Goal: Information Seeking & Learning: Check status

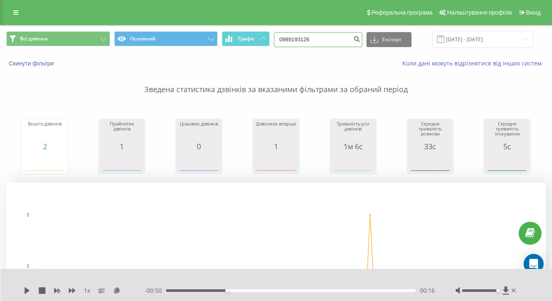
click at [333, 47] on input "0989193126" at bounding box center [318, 39] width 88 height 15
paste input "674856161"
type input "0674856161"
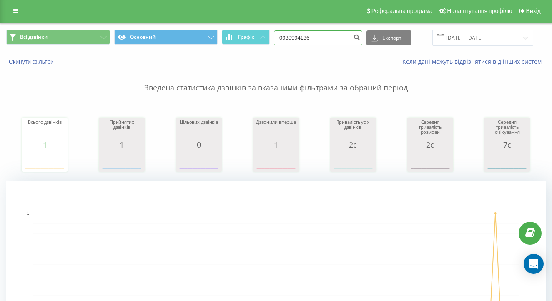
click at [342, 45] on input "0930994136" at bounding box center [318, 37] width 88 height 15
paste input "7797222"
type input "0977972226"
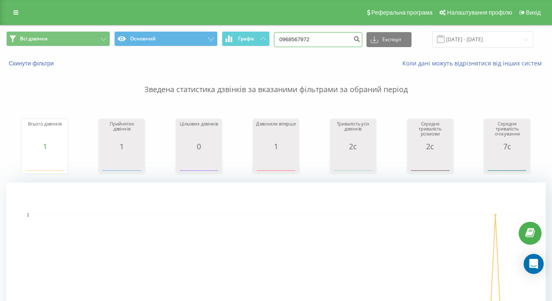
click at [325, 45] on input "0968567972" at bounding box center [318, 39] width 88 height 15
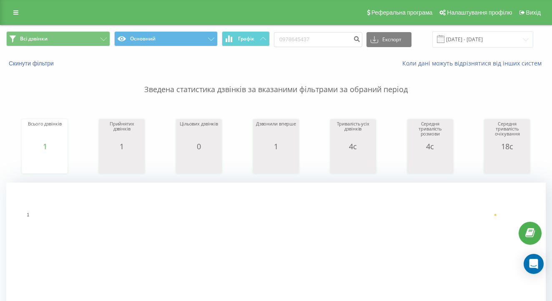
scroll to position [0, 0]
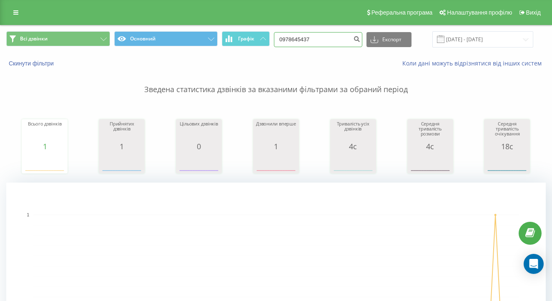
click at [321, 37] on input "0978645437" at bounding box center [318, 39] width 88 height 15
paste input "83969302"
type input "0983969302"
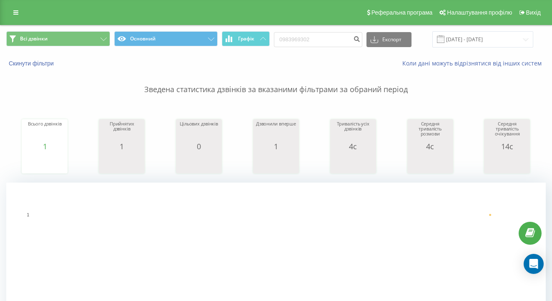
scroll to position [-1, 0]
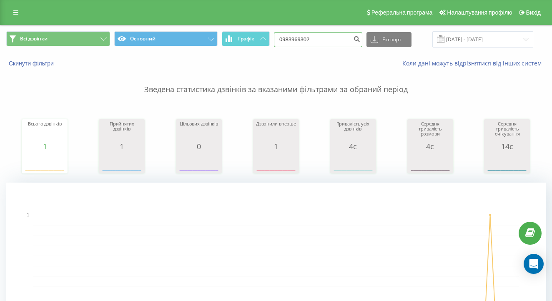
click at [315, 47] on input "0983969302" at bounding box center [318, 39] width 88 height 15
paste input "675852"
type input "0675852302"
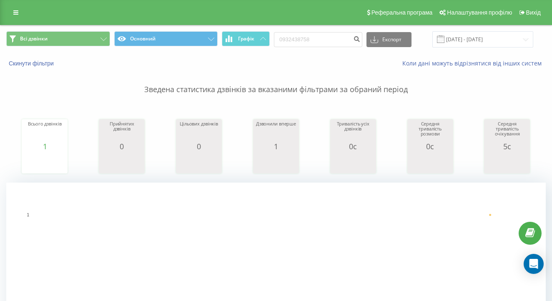
scroll to position [7, 0]
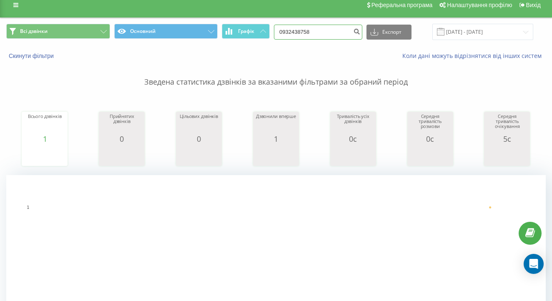
click at [329, 40] on input "0932438758" at bounding box center [318, 32] width 88 height 15
paste input "63818541"
type input "0638185418"
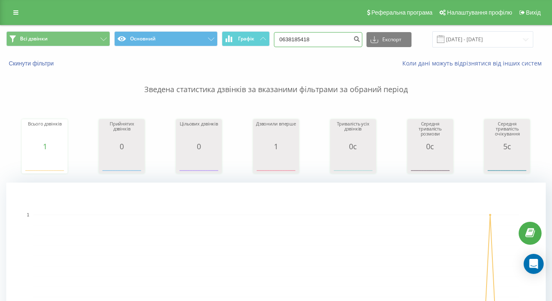
click at [320, 44] on input "0638185418" at bounding box center [318, 39] width 88 height 15
click at [332, 47] on input "0638185418" at bounding box center [318, 39] width 88 height 15
paste input "80187742"
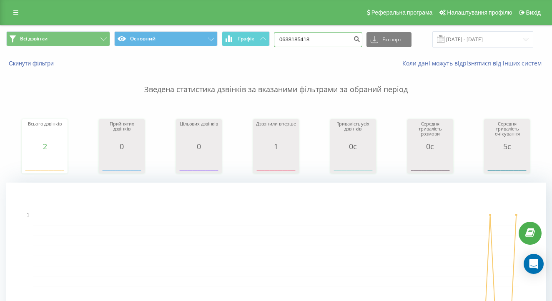
type input "0680187742"
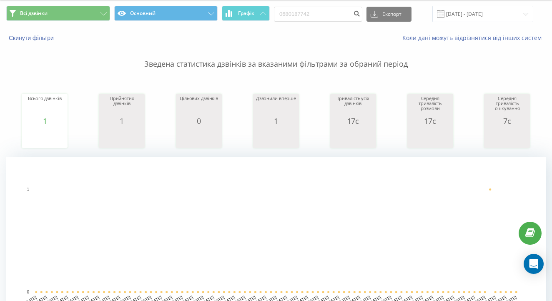
scroll to position [1, 0]
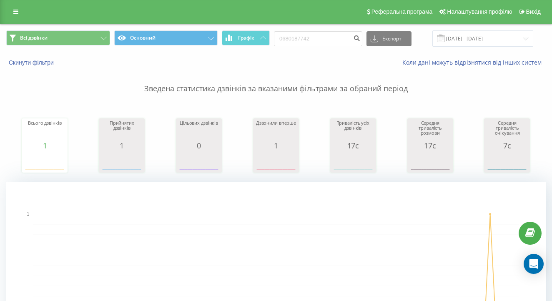
click at [320, 36] on div "Всі дзвінки Основний Графік 0680187742 Експорт .csv .xls .xlsx [DATE] - [DATE]" at bounding box center [275, 39] width 551 height 28
click at [320, 43] on input "0680187742" at bounding box center [318, 38] width 88 height 15
paste input "930845824"
type input "0930845824"
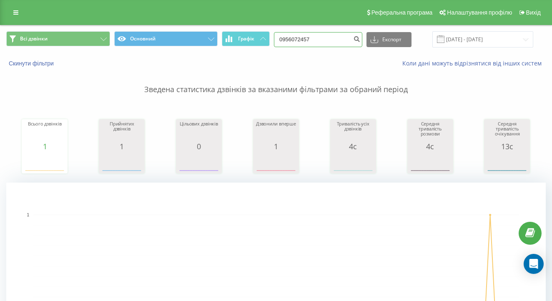
click at [320, 47] on input "0956072457" at bounding box center [318, 39] width 88 height 15
paste input "90765394"
type input "0990765394"
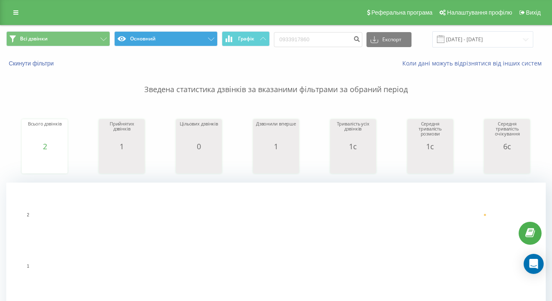
scroll to position [300, 0]
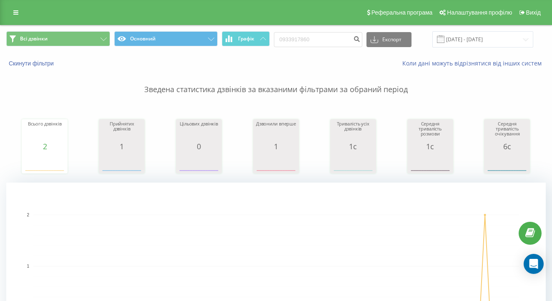
scroll to position [0, 0]
click at [316, 47] on input "0933917860" at bounding box center [318, 39] width 88 height 15
paste input "55441333"
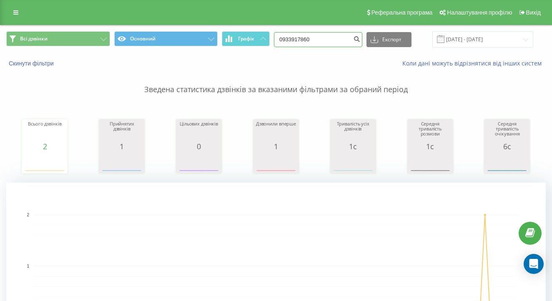
type input "0955441333"
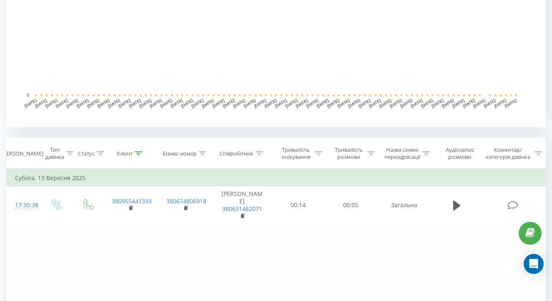
scroll to position [22, 0]
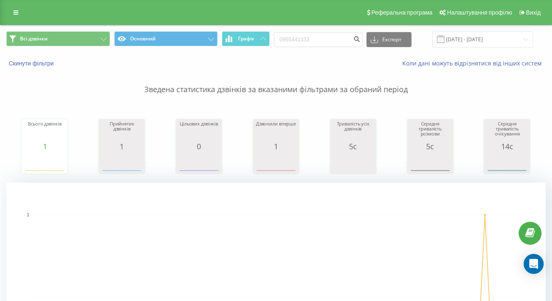
scroll to position [0, 0]
click at [332, 42] on input "0955441333" at bounding box center [318, 39] width 88 height 15
paste input "505445284"
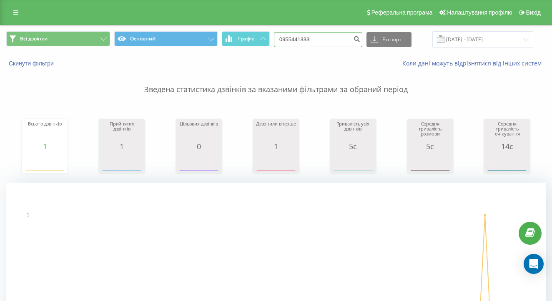
type input "0505445284"
click at [191, 193] on rect "A chart." at bounding box center [275, 265] width 539 height 167
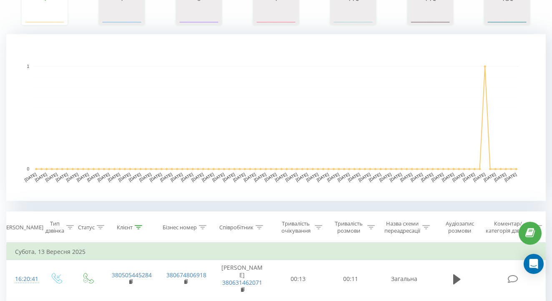
scroll to position [135, 0]
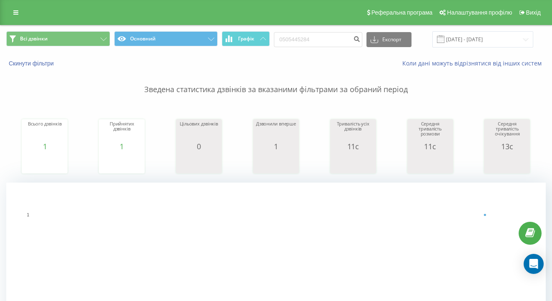
scroll to position [0, 0]
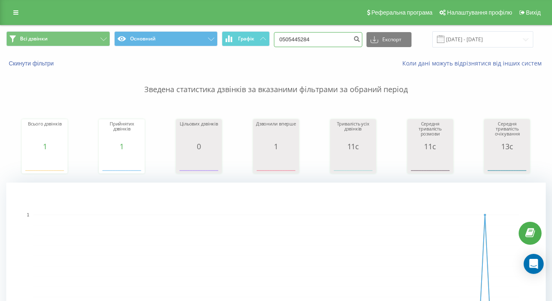
click at [334, 45] on input "0505445284" at bounding box center [318, 39] width 88 height 15
paste input "978571016"
type input "0978571016"
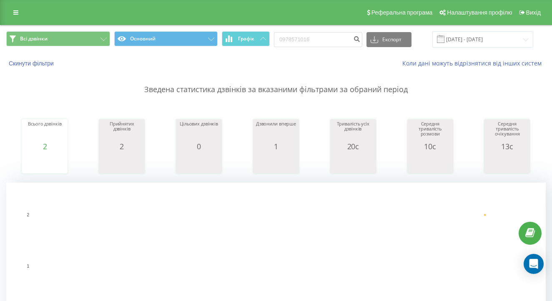
scroll to position [12, 0]
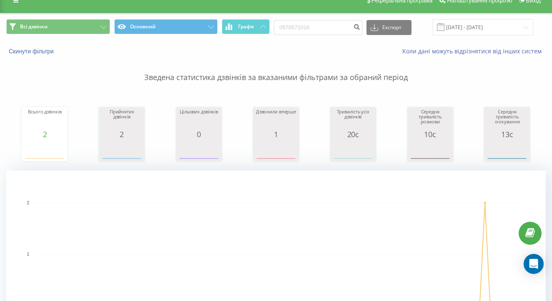
click at [144, 0] on div "Реферальна програма Налаштування профілю Вихід" at bounding box center [276, 0] width 552 height 25
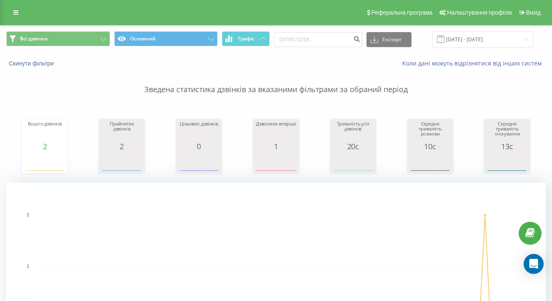
scroll to position [-1, 0]
click at [321, 47] on input "0978571016" at bounding box center [318, 39] width 88 height 15
paste input "683727007"
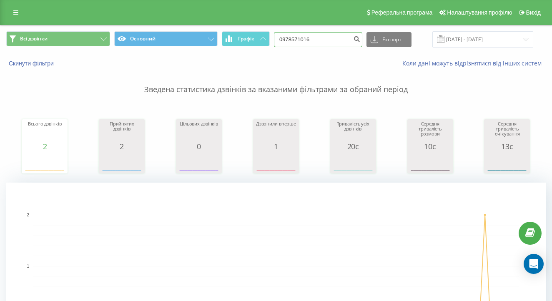
type input "0683727007"
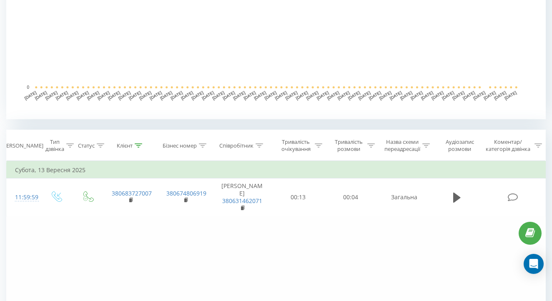
scroll to position [231, 0]
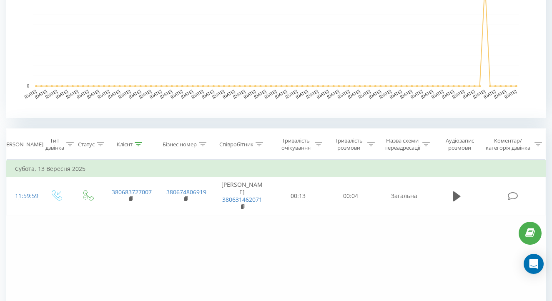
click at [153, 1] on rect "A chart." at bounding box center [275, 34] width 485 height 103
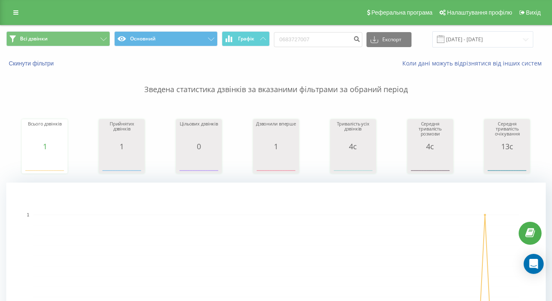
scroll to position [0, 0]
click at [326, 46] on input "0683727007" at bounding box center [318, 39] width 88 height 15
paste input "6390353"
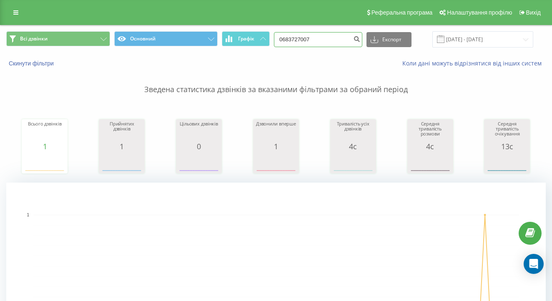
type input "0663903537"
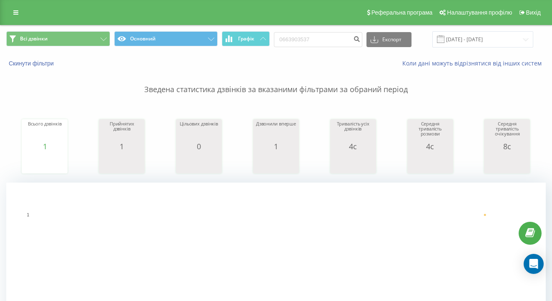
scroll to position [-1, 0]
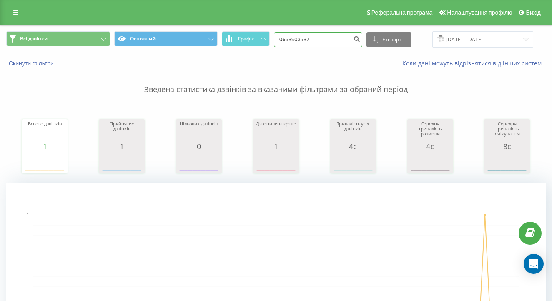
click at [332, 47] on input "0663903537" at bounding box center [318, 39] width 88 height 15
paste input "507280230"
type input "0507280230"
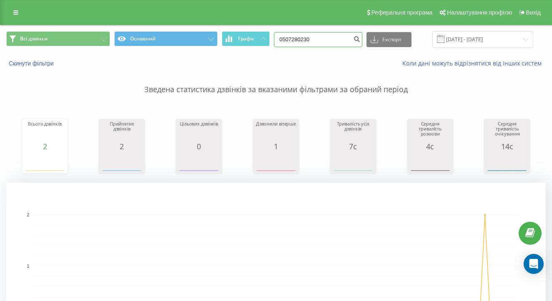
click at [314, 40] on input "0507280230" at bounding box center [318, 39] width 88 height 15
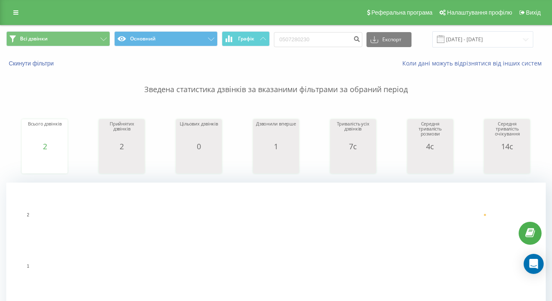
scroll to position [0, 0]
click at [340, 47] on input "0507280230" at bounding box center [318, 39] width 88 height 15
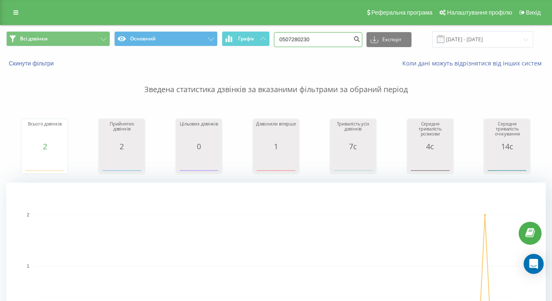
scroll to position [0, 0]
click at [340, 47] on input "0507280230" at bounding box center [318, 39] width 88 height 15
click at [346, 49] on div "Всі дзвінки Основний Графік 0507280230 Експорт .csv .xls .xlsx 19.06.2025 - 19.…" at bounding box center [275, 39] width 551 height 28
click at [336, 41] on input "0507280230" at bounding box center [318, 39] width 88 height 15
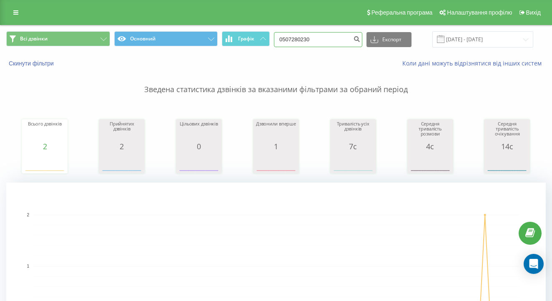
click at [336, 41] on input "0507280230" at bounding box center [318, 39] width 88 height 15
paste input "972459747"
type input "0972459747"
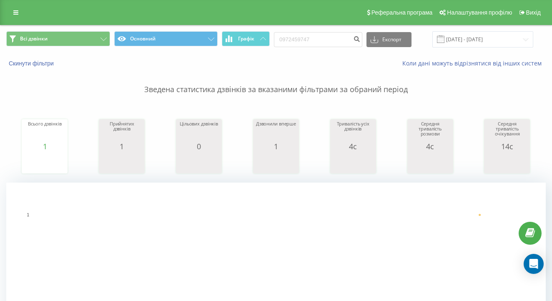
scroll to position [0, 0]
click at [327, 45] on input "0972459747" at bounding box center [318, 39] width 88 height 15
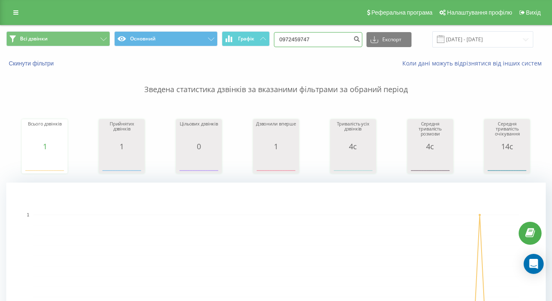
scroll to position [0, 0]
click at [327, 45] on input "0972459747" at bounding box center [318, 39] width 88 height 15
paste input "678699939"
type input "0678699939"
click at [332, 44] on input "0678699939" at bounding box center [318, 39] width 88 height 15
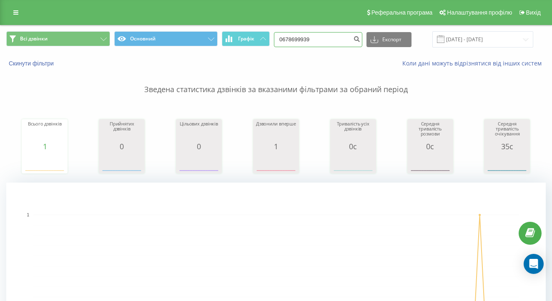
click at [332, 44] on input "0678699939" at bounding box center [318, 39] width 88 height 15
paste input "938600123"
type input "0938600123"
click at [336, 42] on input "0938600123" at bounding box center [318, 39] width 88 height 15
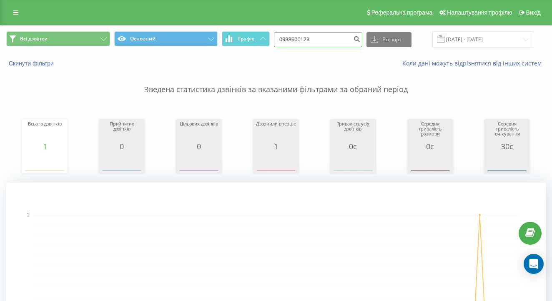
click at [321, 47] on input "0938600123" at bounding box center [318, 39] width 88 height 15
paste input "0962215011"
type input "09386001230962215011"
click at [321, 47] on input "09386001230962215011" at bounding box center [318, 39] width 88 height 15
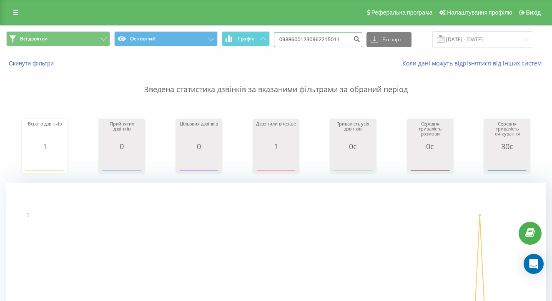
click at [321, 47] on input "09386001230962215011" at bounding box center [318, 39] width 88 height 15
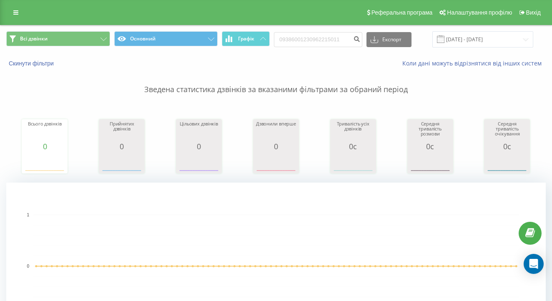
click at [337, 47] on div "09386001230962215011 Експорт .csv .xls .xlsx [DATE] - [DATE]" at bounding box center [403, 39] width 259 height 16
click at [337, 41] on input "09386001230962215011" at bounding box center [318, 39] width 88 height 15
paste input
type input "0962215011"
